Goal: Task Accomplishment & Management: Use online tool/utility

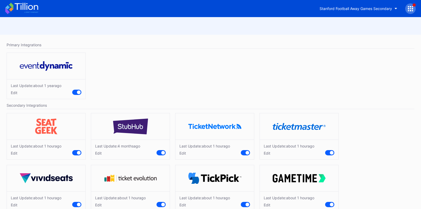
click at [23, 9] on icon at bounding box center [25, 6] width 23 height 7
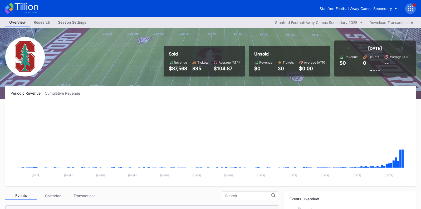
click at [324, 3] on div "Stanford Football Away Games Secondary" at bounding box center [366, 8] width 100 height 11
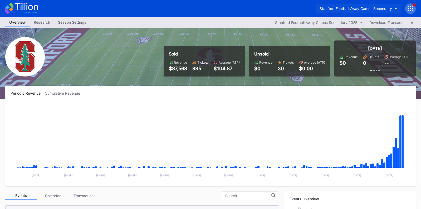
click at [332, 11] on button "Stanford Football Away Games Secondary" at bounding box center [359, 9] width 86 height 10
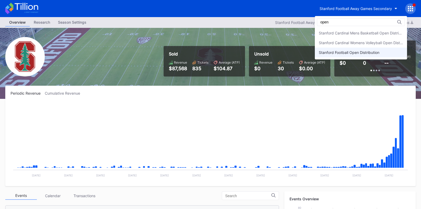
type input "open"
click at [365, 48] on div "Stanford Football Open Distribution" at bounding box center [361, 53] width 92 height 10
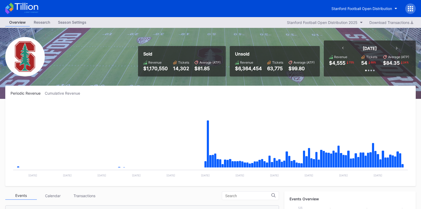
click at [64, 27] on div "Overview Research Season Settings Stanford Football Open Distribution 2025 Down…" at bounding box center [210, 22] width 421 height 11
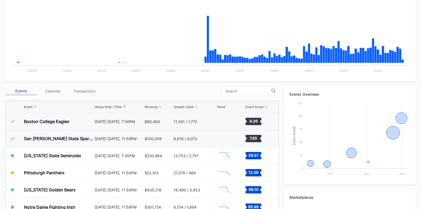
scroll to position [189, 0]
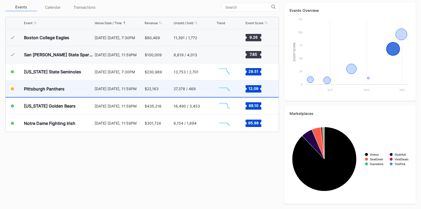
click at [59, 90] on div "Pittsburgh Panthers" at bounding box center [44, 88] width 41 height 5
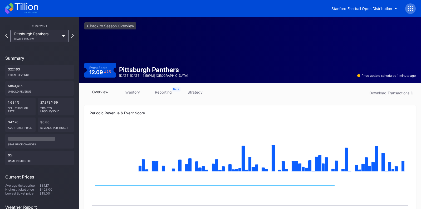
click at [128, 91] on link "inventory" at bounding box center [132, 92] width 32 height 8
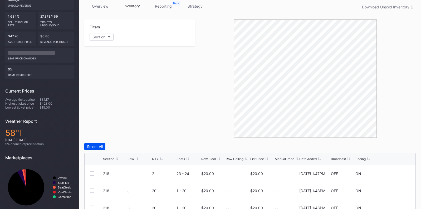
scroll to position [69, 0]
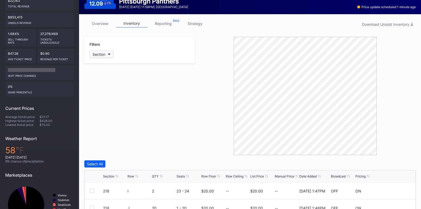
click at [97, 56] on div "Section" at bounding box center [98, 54] width 13 height 4
type input "gene"
click at [105, 83] on div "General Admission" at bounding box center [118, 84] width 32 height 4
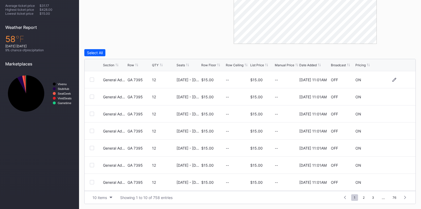
scroll to position [180, 0]
click at [393, 80] on icon at bounding box center [394, 80] width 4 height 4
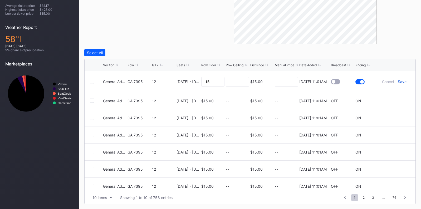
click at [402, 81] on div "Save" at bounding box center [402, 82] width 9 height 4
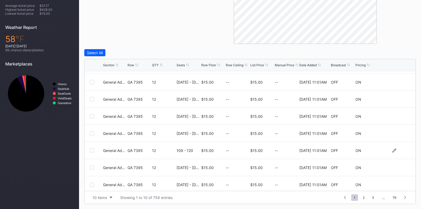
scroll to position [51, 0]
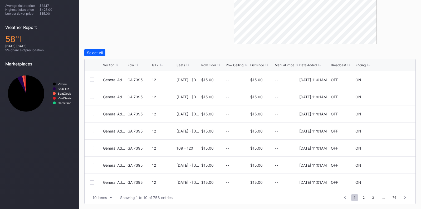
click at [334, 66] on div "Broadcast" at bounding box center [338, 65] width 15 height 4
click at [336, 65] on div "Broadcast" at bounding box center [338, 65] width 15 height 4
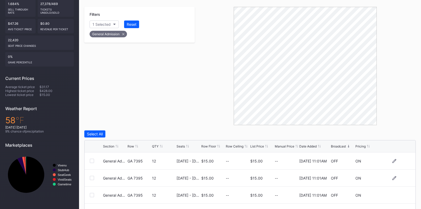
scroll to position [0, 0]
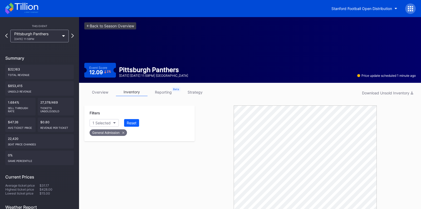
click at [16, 10] on icon at bounding box center [21, 9] width 33 height 12
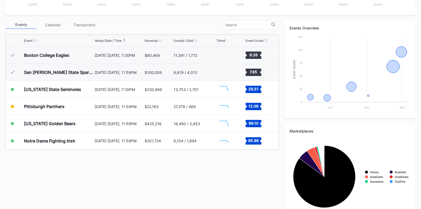
scroll to position [189, 0]
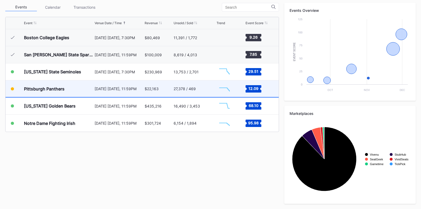
click at [148, 88] on div "$22,163" at bounding box center [152, 89] width 14 height 4
click at [197, 85] on div "27,378 / 469" at bounding box center [195, 89] width 42 height 17
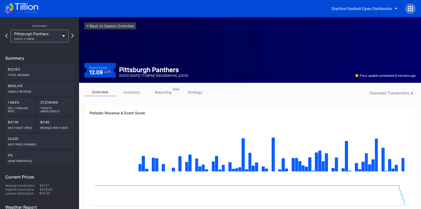
click at [189, 92] on link "strategy" at bounding box center [195, 92] width 32 height 8
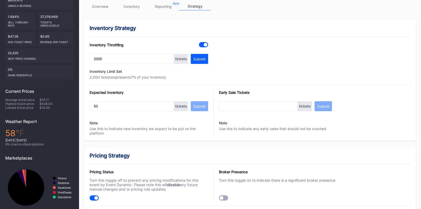
scroll to position [80, 0]
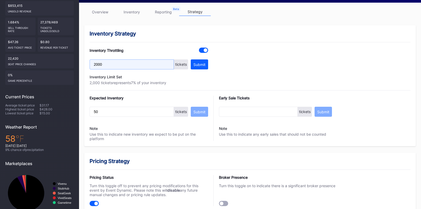
click at [155, 65] on input "2000" at bounding box center [132, 65] width 84 height 10
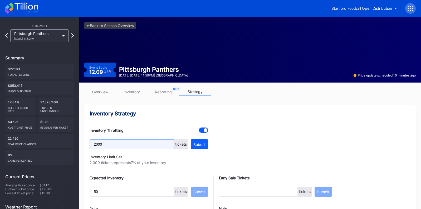
scroll to position [0, 0]
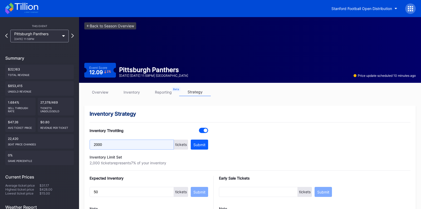
click at [153, 147] on input "2000" at bounding box center [132, 145] width 84 height 10
click at [201, 147] on button "Submit" at bounding box center [199, 145] width 17 height 10
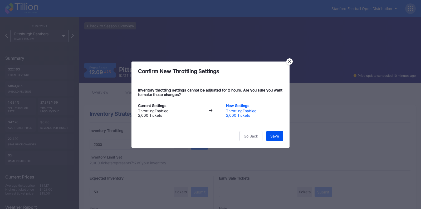
click at [279, 137] on div "Save" at bounding box center [274, 136] width 9 height 4
